Goal: Find specific page/section: Find specific page/section

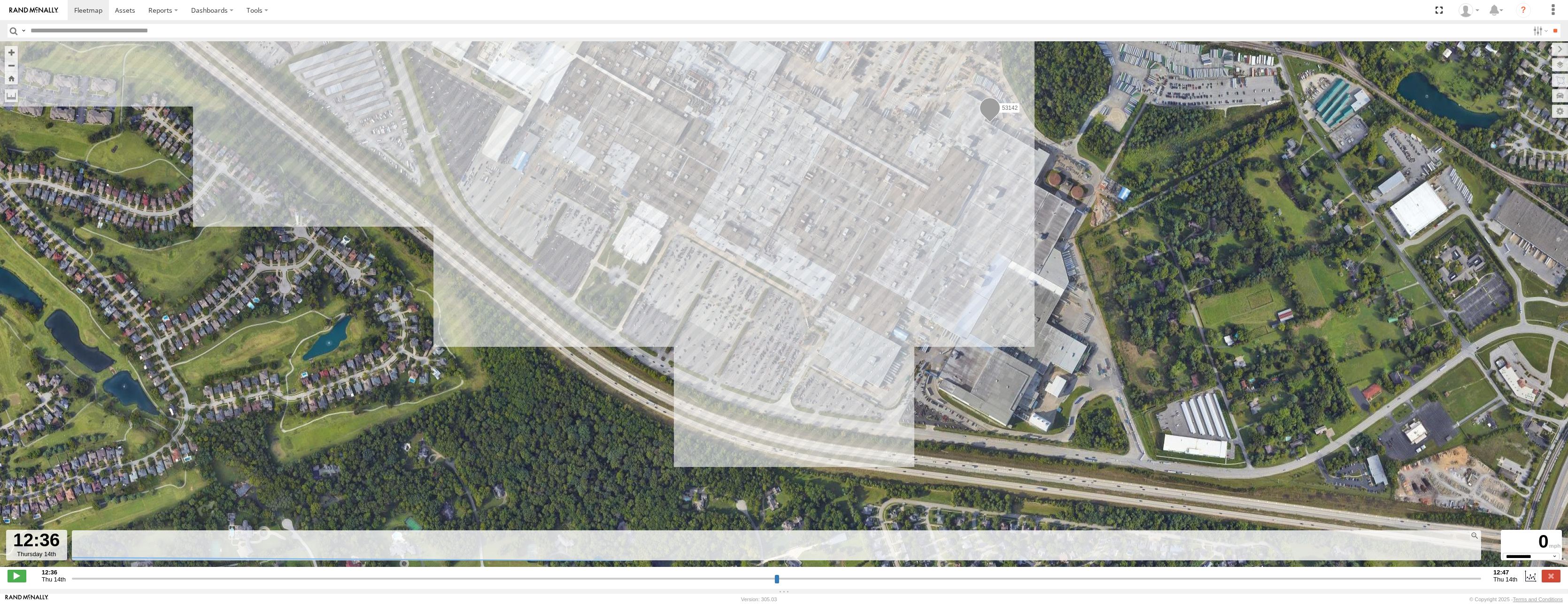
select select "**********"
click at [83, 12] on span at bounding box center [88, 10] width 28 height 9
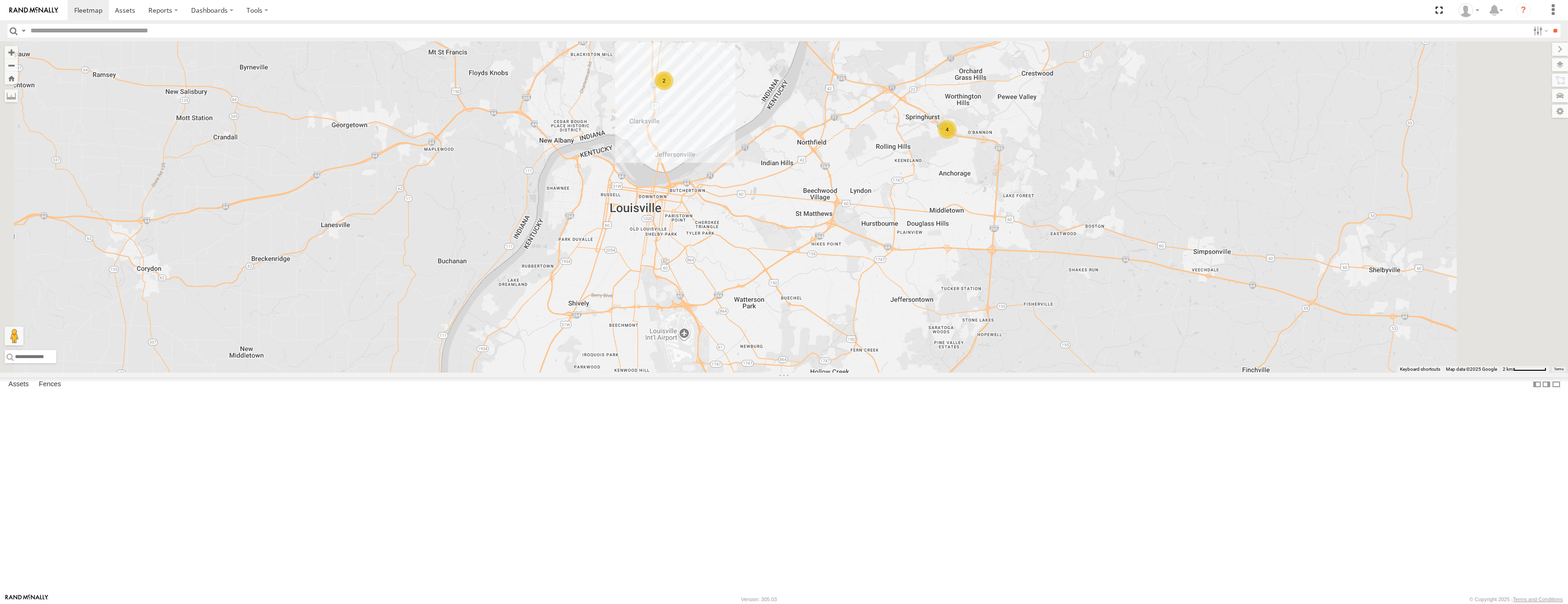
drag, startPoint x: 881, startPoint y: 485, endPoint x: 833, endPoint y: 309, distance: 182.4
click at [832, 309] on div "53215 53271 53216 53149 53262 53247 53222 53210 53233 53250 53203 53221 53217 5…" at bounding box center [784, 207] width 1568 height 332
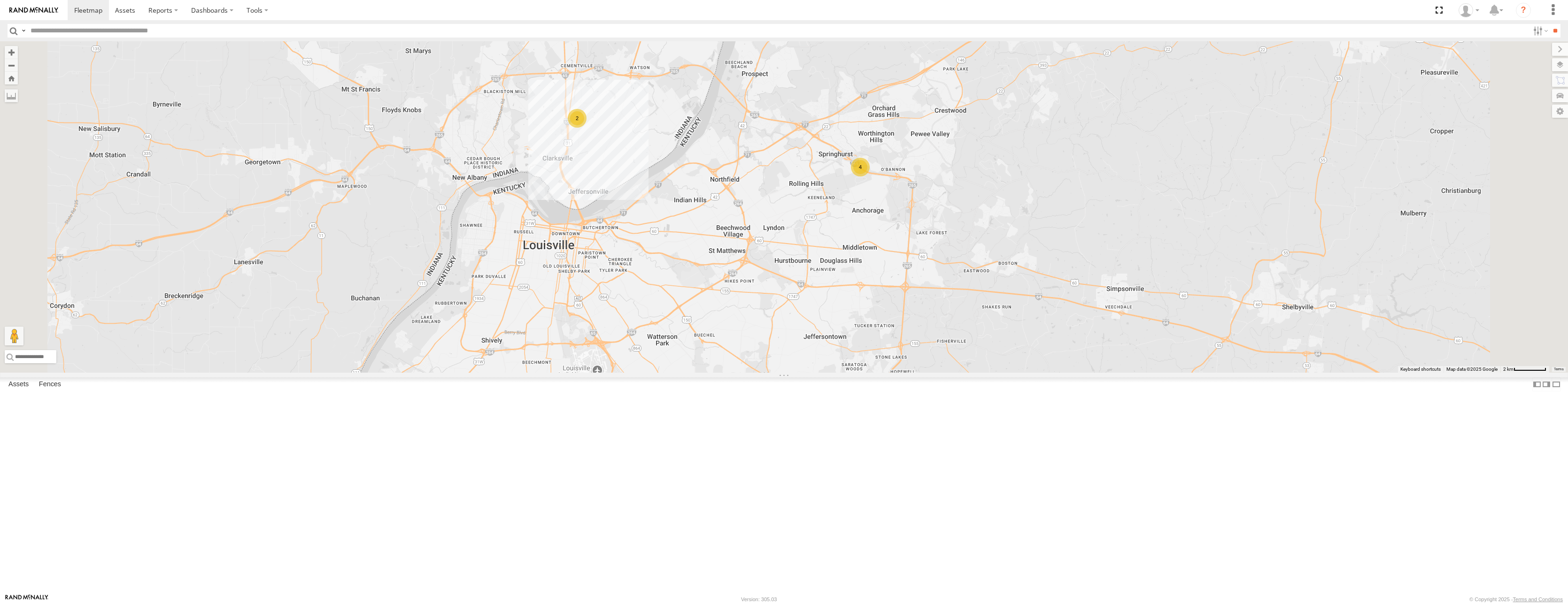
drag, startPoint x: 1026, startPoint y: 307, endPoint x: 980, endPoint y: 359, distance: 69.4
click at [980, 359] on div "53215 53271 53216 53149 53262 53247 53222 53210 53233 53250 53203 53221 53217 5…" at bounding box center [784, 207] width 1568 height 332
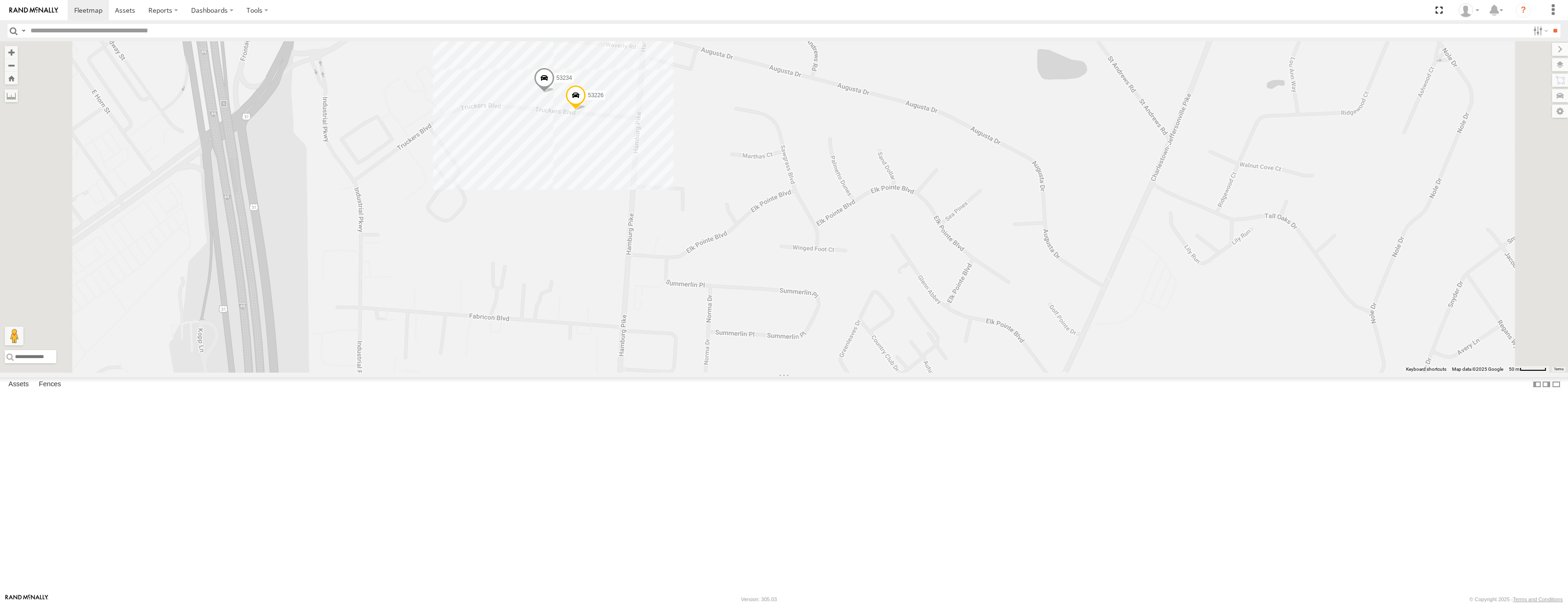
click at [684, 210] on div "53215 53271 53216 53149 53262 53247 53222 53210 53233 53250 53203 53221 53217 5…" at bounding box center [784, 207] width 1568 height 332
drag, startPoint x: 632, startPoint y: 161, endPoint x: 733, endPoint y: 163, distance: 101.0
click at [630, 78] on div "B&B Trailer Yard [GEOGRAPHIC_DATA], [GEOGRAPHIC_DATA] [GEOGRAPHIC_DATA] [GEOGRA…" at bounding box center [526, 58] width 206 height 40
copy div "B&B Trailer Yard [GEOGRAPHIC_DATA], [GEOGRAPHIC_DATA]"
